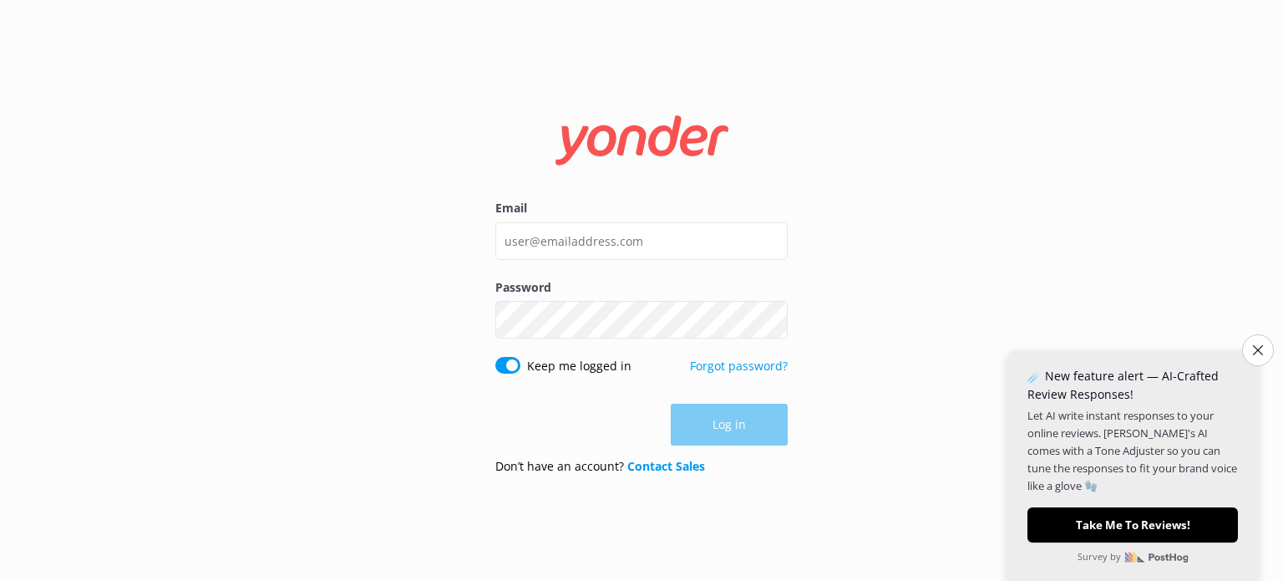
click at [659, 341] on div "Password Show password" at bounding box center [641, 317] width 292 height 79
type input "[EMAIL_ADDRESS][DOMAIN_NAME]"
click at [722, 425] on button "Log in" at bounding box center [729, 425] width 117 height 42
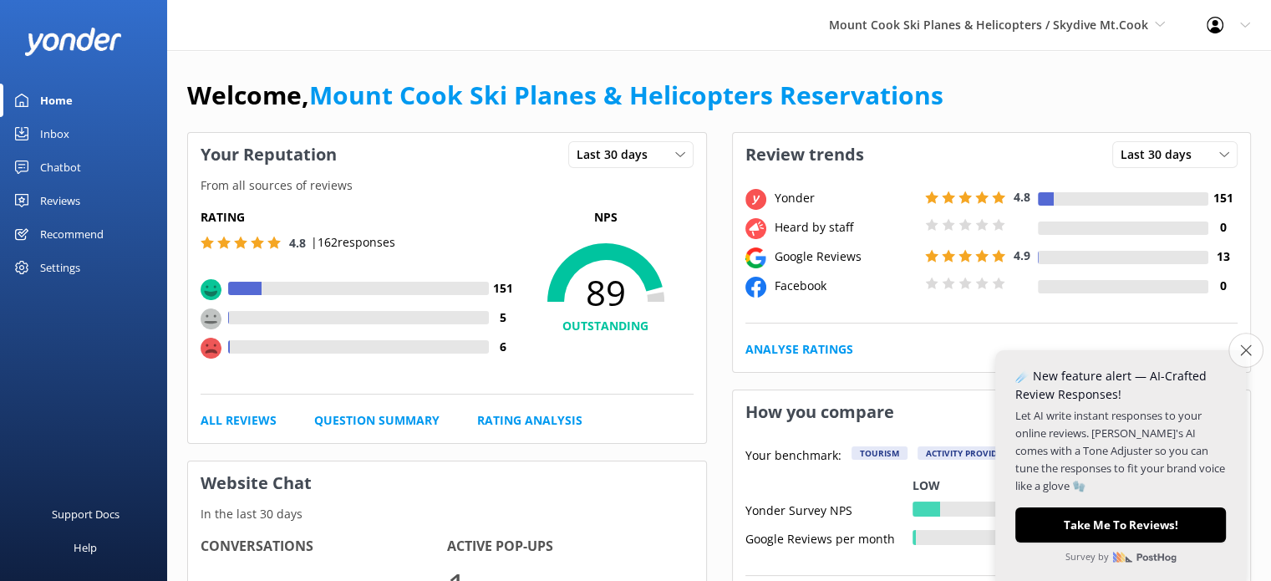
click at [1240, 347] on icon "Close survey" at bounding box center [1245, 349] width 11 height 11
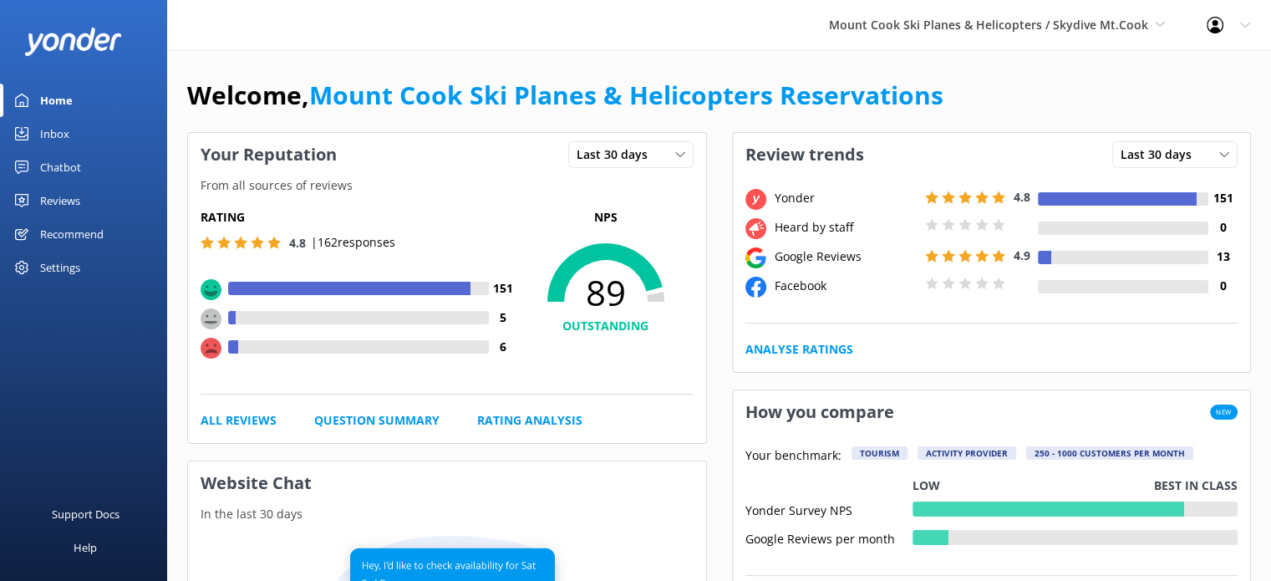
click at [62, 196] on div "Reviews" at bounding box center [60, 200] width 40 height 33
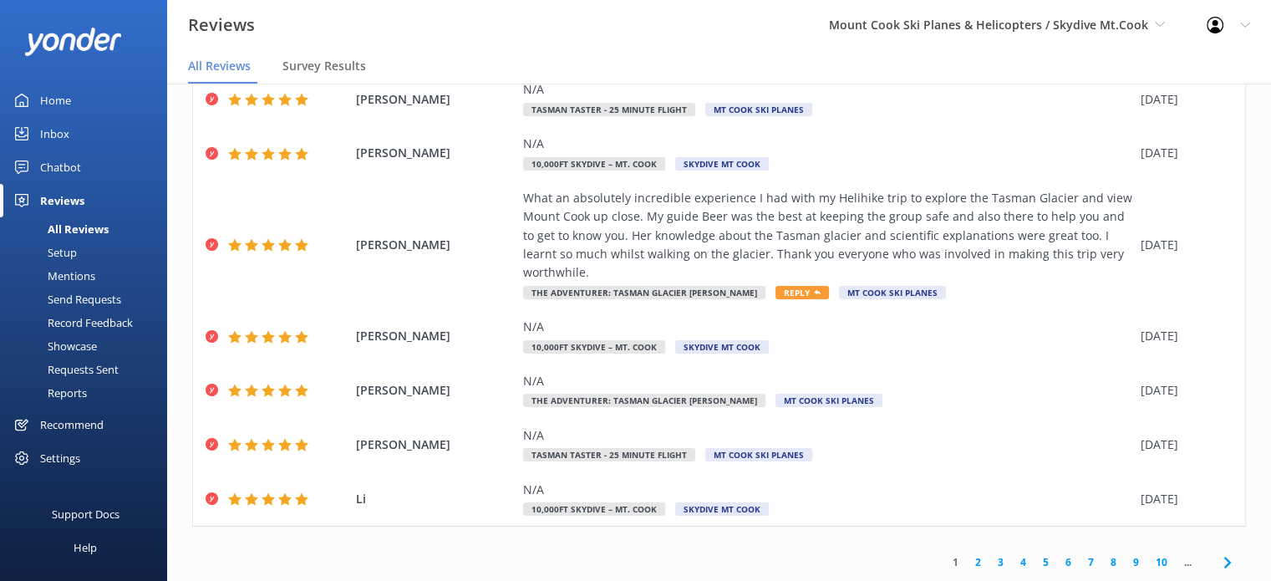
scroll to position [33, 0]
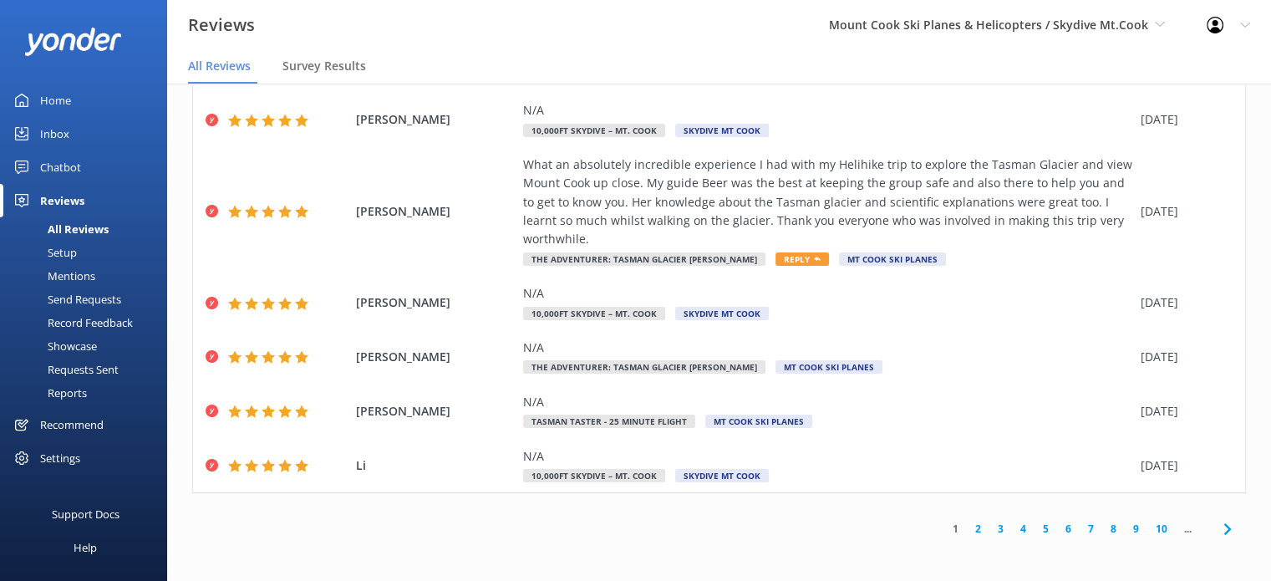
click at [967, 527] on link "2" at bounding box center [977, 528] width 23 height 16
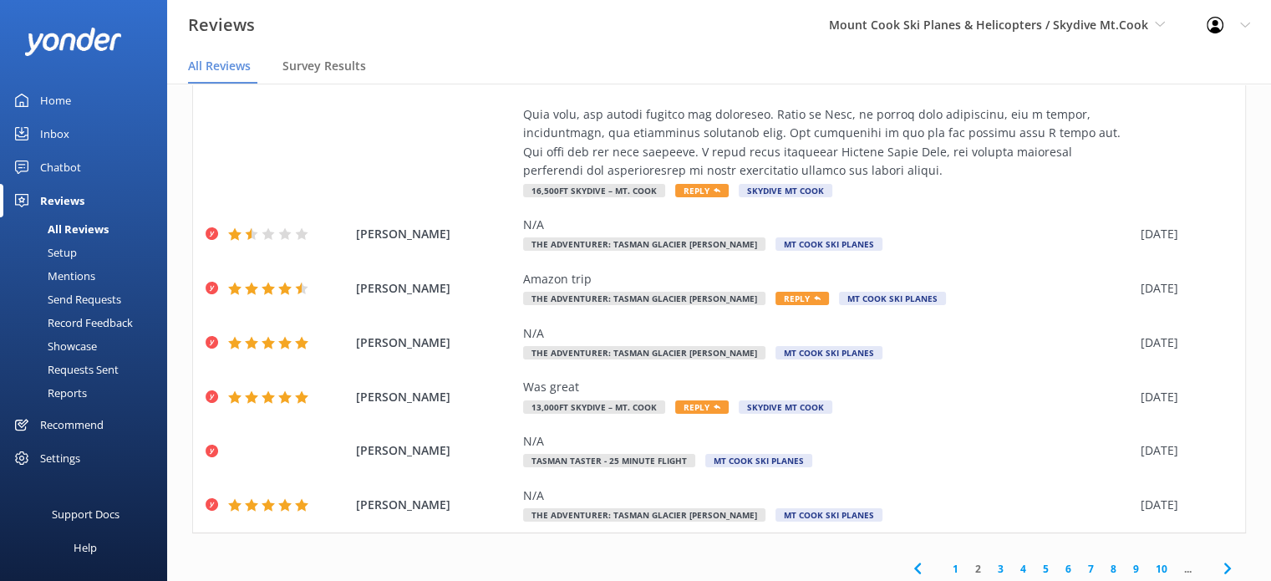
scroll to position [912, 0]
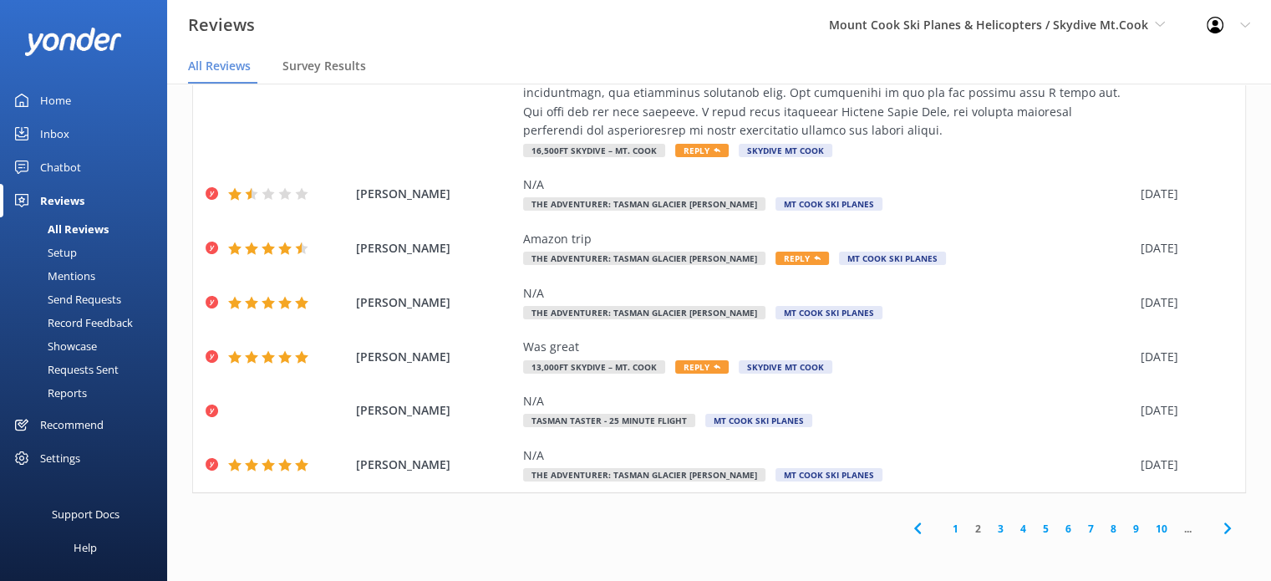
click at [992, 528] on link "3" at bounding box center [1000, 528] width 23 height 16
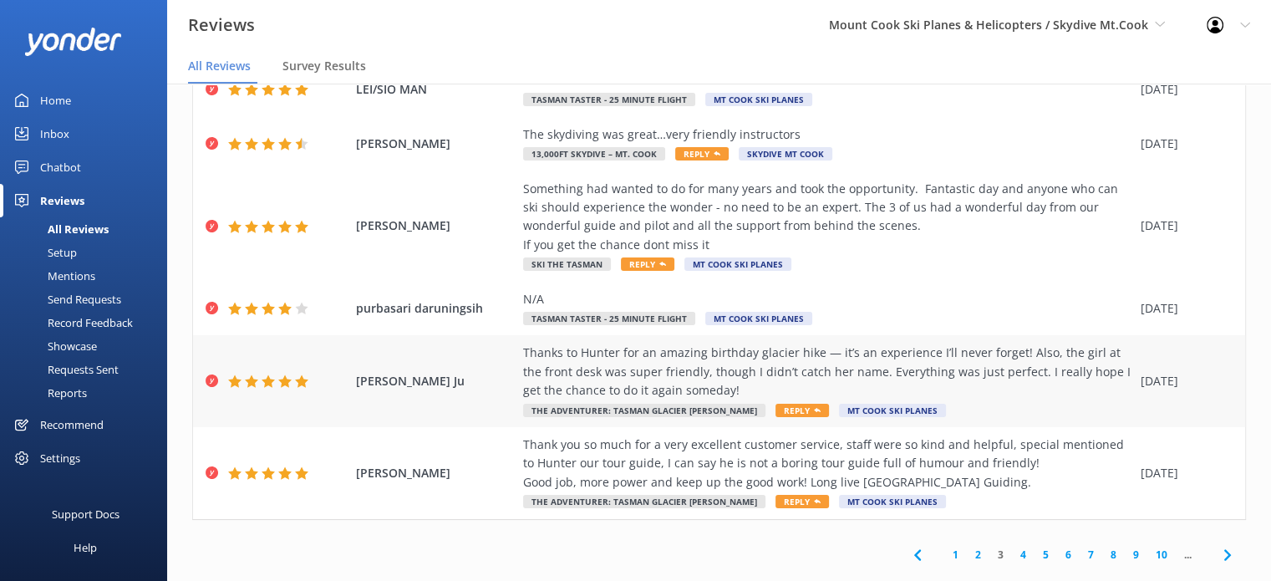
scroll to position [425, 0]
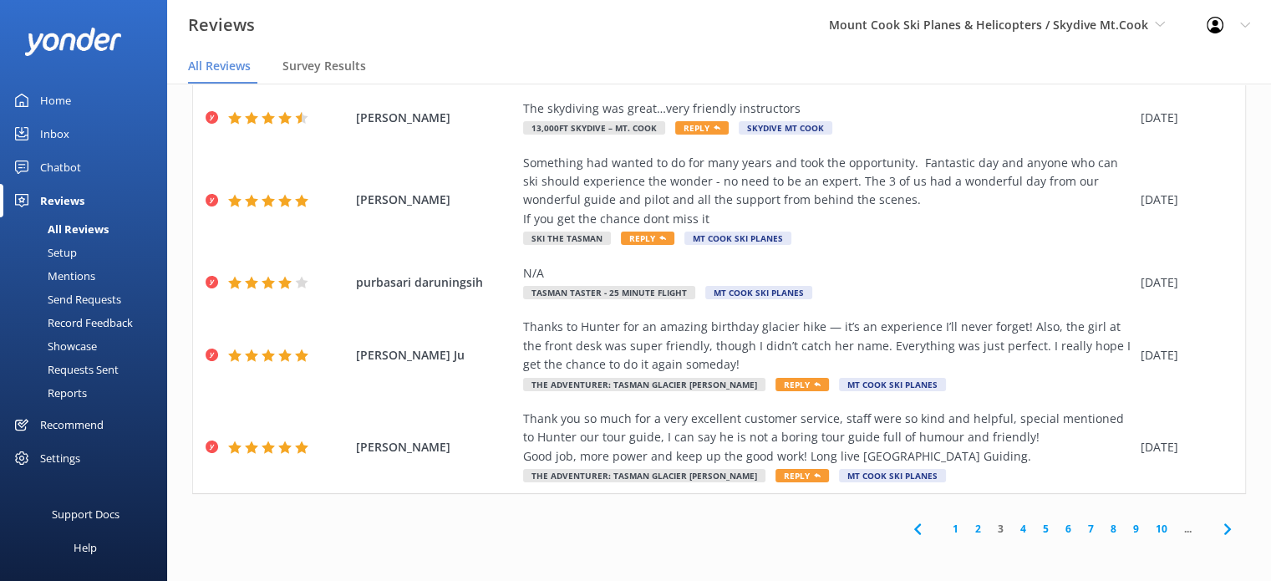
click at [966, 524] on link "2" at bounding box center [977, 528] width 23 height 16
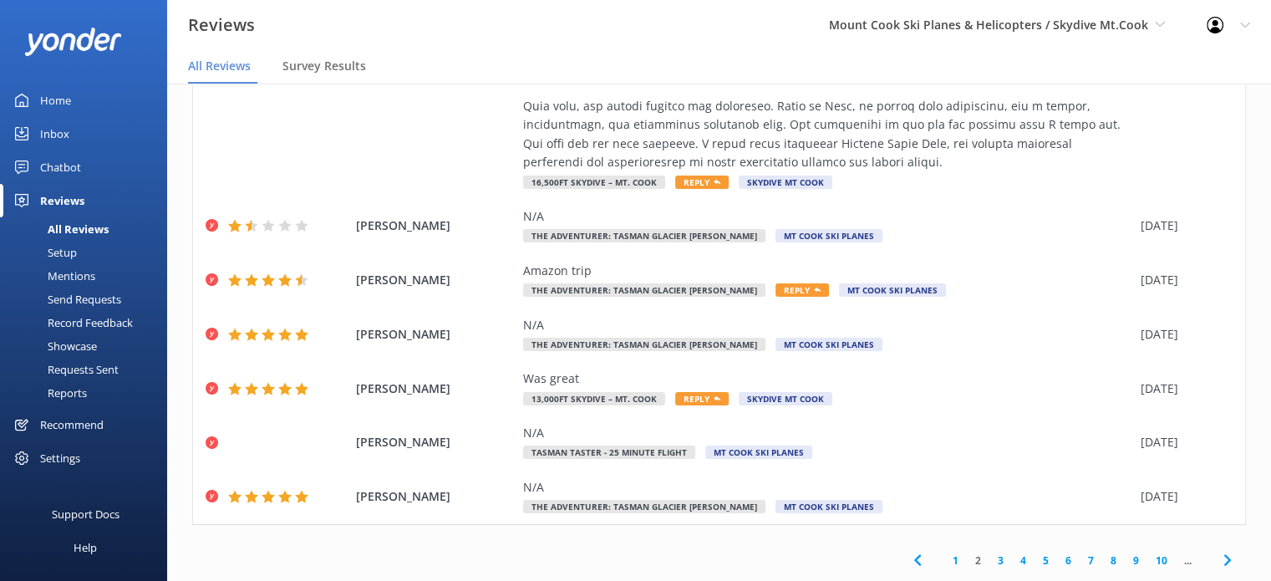
scroll to position [889, 0]
